Goal: Communication & Community: Connect with others

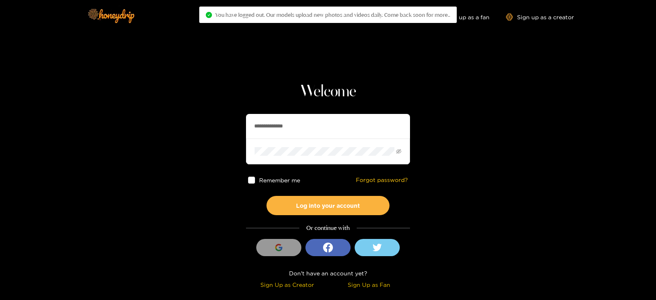
drag, startPoint x: 342, startPoint y: 123, endPoint x: 241, endPoint y: 124, distance: 101.4
click at [241, 124] on section "**********" at bounding box center [328, 146] width 656 height 292
type input "*********"
click at [267, 196] on button "Log into your account" at bounding box center [328, 205] width 123 height 19
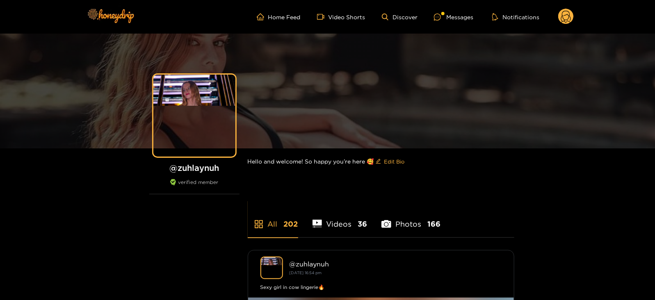
click at [442, 21] on ul "Home Feed Video Shorts Discover Messages Notifications" at bounding box center [415, 17] width 317 height 16
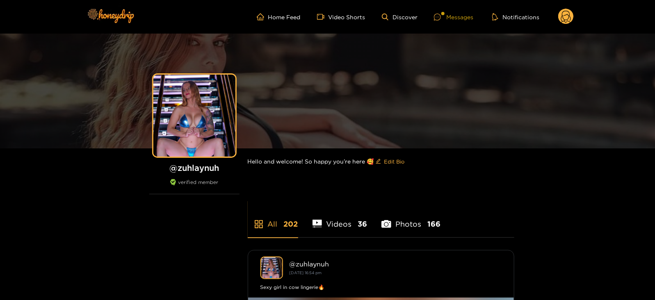
click at [440, 18] on icon at bounding box center [437, 17] width 7 height 7
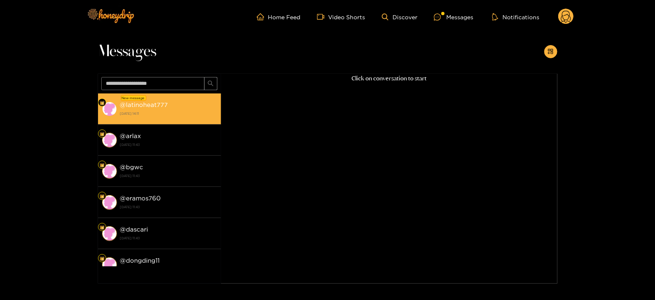
click at [171, 108] on div "@ latinoheat777 [DATE] 14:11" at bounding box center [168, 109] width 97 height 18
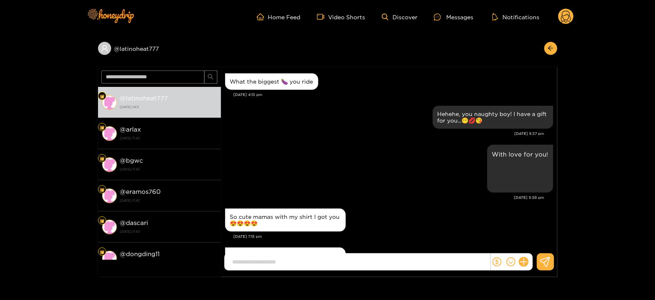
scroll to position [824, 0]
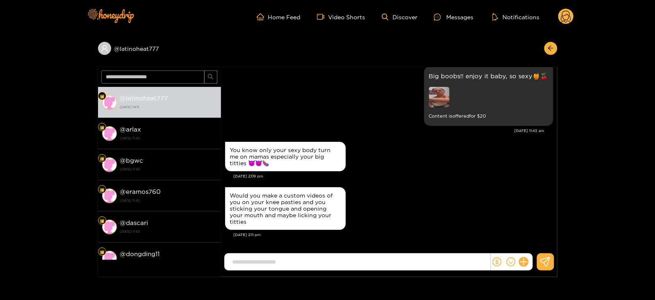
click at [302, 258] on input at bounding box center [360, 263] width 262 height 14
click at [558, 21] on icon at bounding box center [566, 17] width 16 height 16
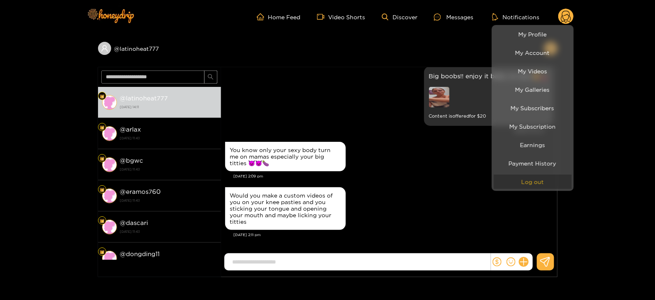
click at [524, 179] on button "Log out" at bounding box center [533, 182] width 78 height 14
